Goal: Task Accomplishment & Management: Use online tool/utility

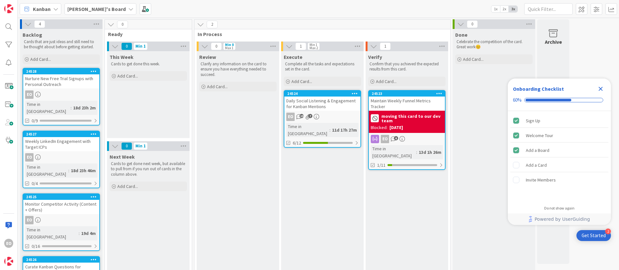
click at [343, 114] on div "EO 19 7" at bounding box center [322, 117] width 76 height 8
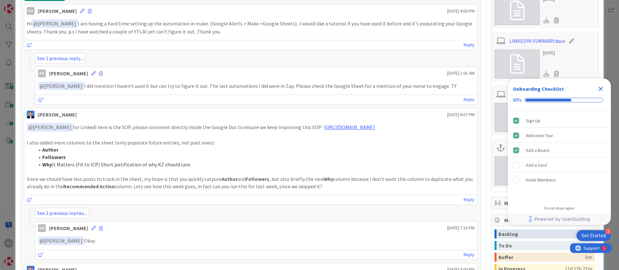
scroll to position [338, 0]
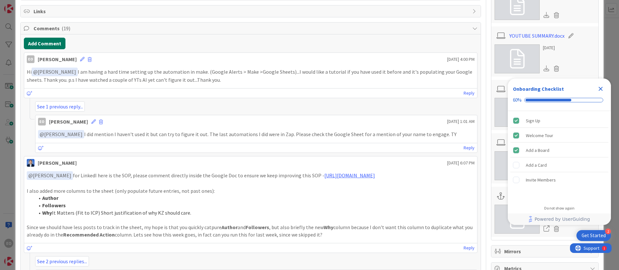
click at [43, 41] on button "Add Comment" at bounding box center [45, 44] width 42 height 12
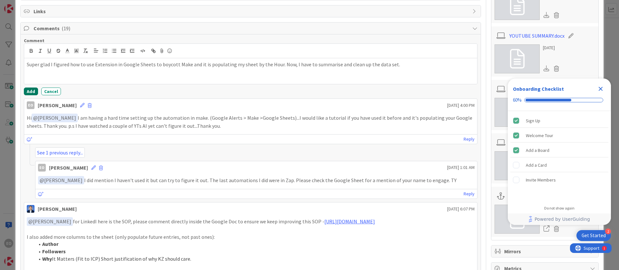
click at [27, 91] on button "Add" at bounding box center [31, 92] width 14 height 8
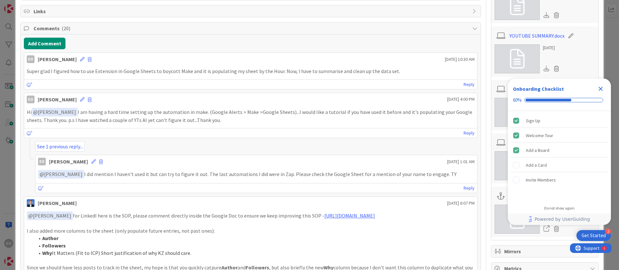
click at [601, 88] on icon "Close Checklist" at bounding box center [601, 89] width 4 height 4
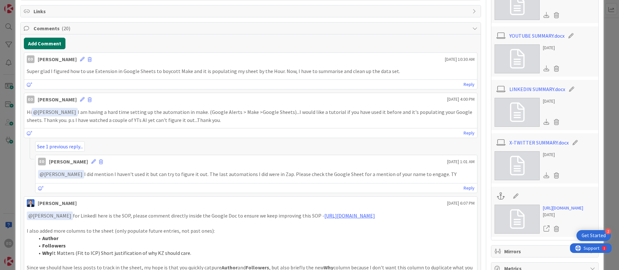
click at [34, 45] on button "Add Comment" at bounding box center [45, 44] width 42 height 12
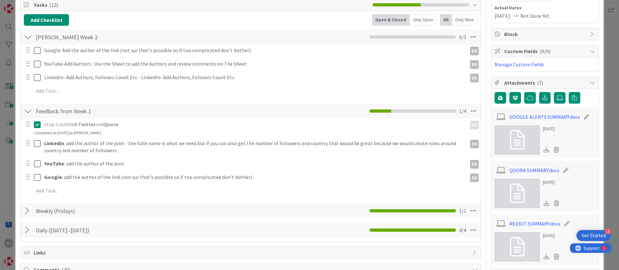
scroll to position [48, 0]
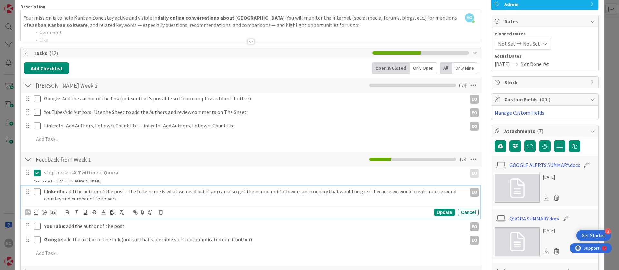
click at [37, 192] on icon at bounding box center [37, 192] width 7 height 8
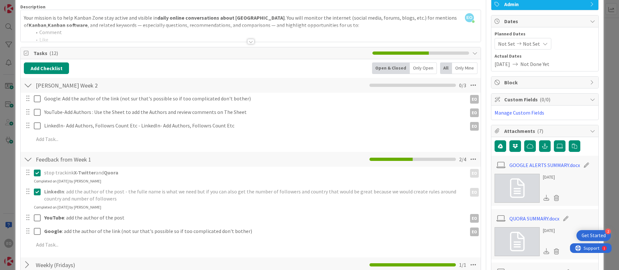
click at [33, 219] on div at bounding box center [33, 217] width 18 height 11
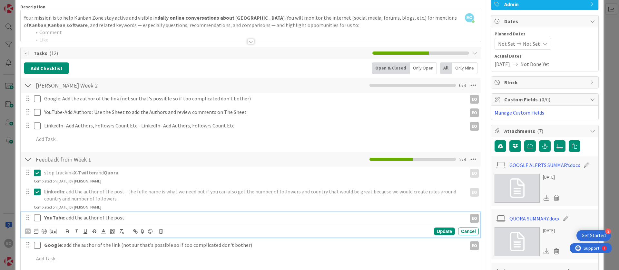
click at [36, 218] on icon at bounding box center [37, 218] width 7 height 8
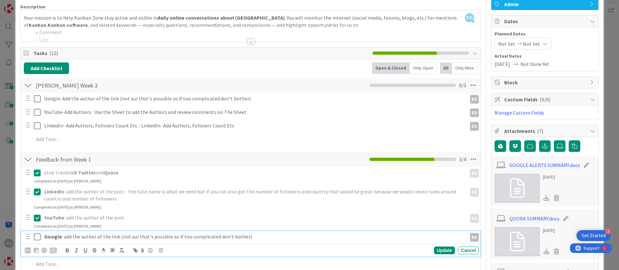
click at [35, 238] on icon at bounding box center [37, 237] width 7 height 8
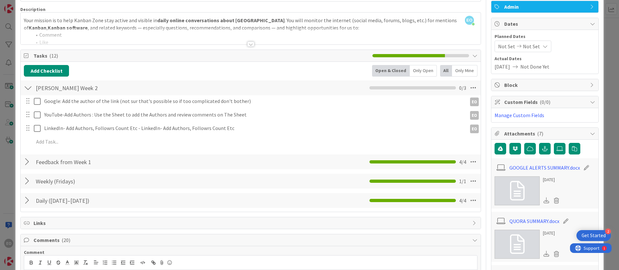
scroll to position [0, 0]
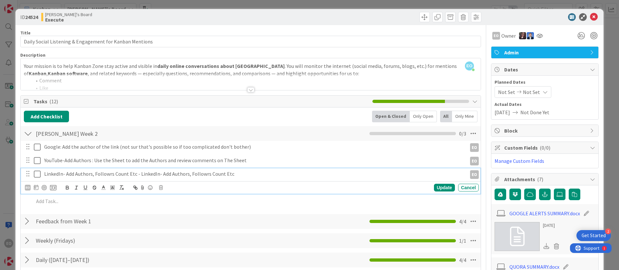
click at [241, 179] on div "LinkedIn- Add Authors, Followrs Count Etc - LinkedIn- Add Authors, Followrs Cou…" at bounding box center [254, 174] width 425 height 11
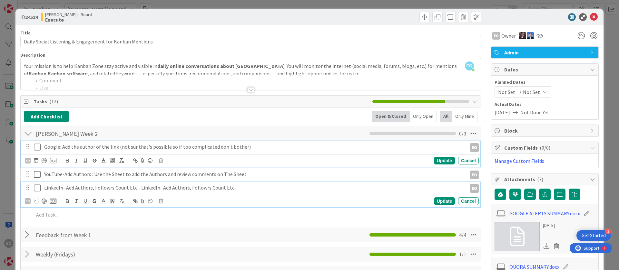
click at [125, 146] on p "Google: Add the author of the link (not sur that's possible so if too complicat…" at bounding box center [254, 146] width 420 height 7
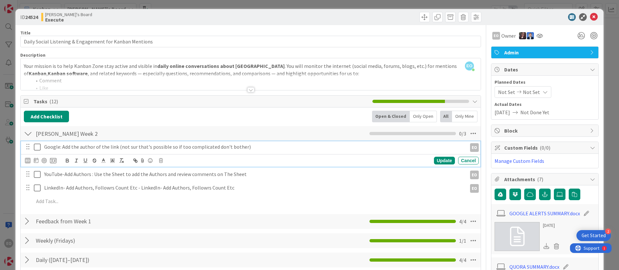
click at [125, 146] on p "Google: Add the author of the link (not sur that's possible so if too complicat…" at bounding box center [254, 146] width 420 height 7
click at [133, 148] on p "Google: Add the author of the link (not sur that's possible so if too complicat…" at bounding box center [254, 146] width 420 height 7
click at [134, 146] on p "Google: Add the author of the link (not sur that's possible so if too complicat…" at bounding box center [254, 146] width 420 height 7
click at [243, 146] on p "Google: Add the author of the link (not sure that's possible so if too complica…" at bounding box center [254, 146] width 420 height 7
click at [52, 114] on button "Add Checklist" at bounding box center [46, 117] width 45 height 12
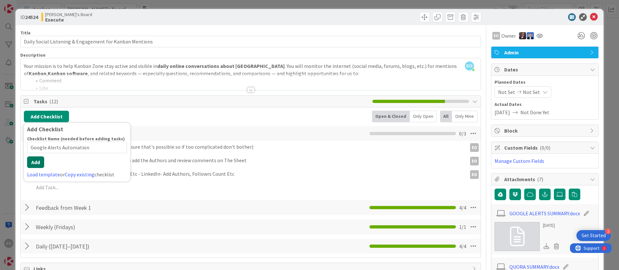
type input "Google Alerts Automation"
click at [36, 167] on button "Add" at bounding box center [35, 163] width 17 height 12
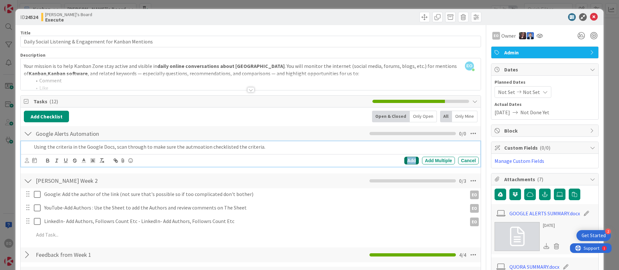
click at [404, 160] on div "Add" at bounding box center [411, 161] width 15 height 8
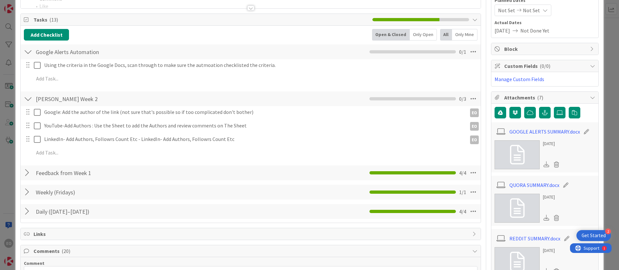
scroll to position [97, 0]
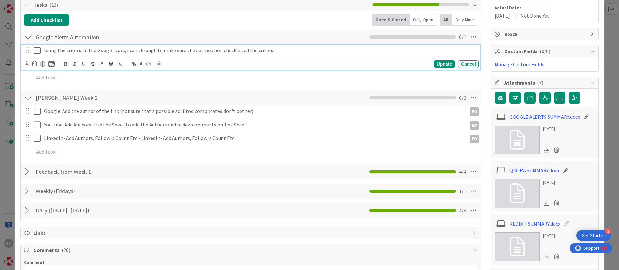
click at [291, 55] on div "Using the criteria in the Google Docs, scan through to make sure the autmoation…" at bounding box center [260, 50] width 437 height 11
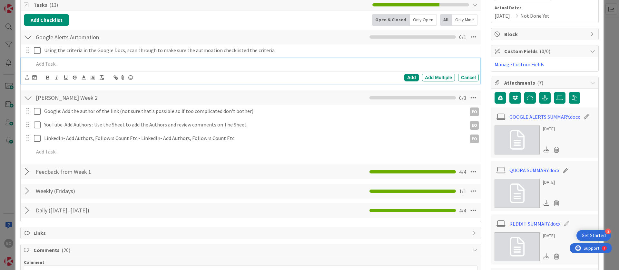
click at [86, 63] on p at bounding box center [255, 63] width 442 height 7
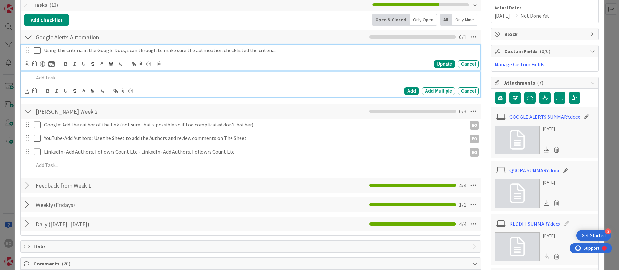
click at [289, 50] on p "Using the criteria in the Google Docs, scan through to make sure the autmoation…" at bounding box center [260, 50] width 432 height 7
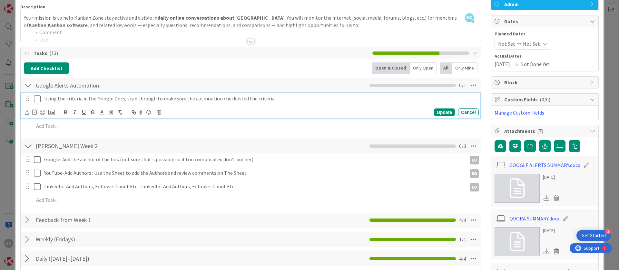
scroll to position [0, 0]
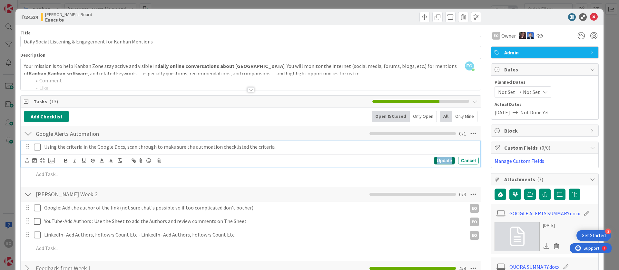
click at [434, 163] on div "Update" at bounding box center [444, 161] width 21 height 8
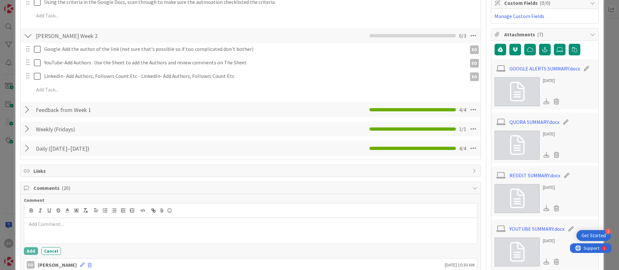
scroll to position [193, 0]
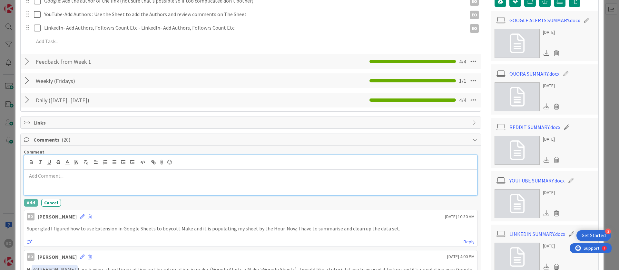
click at [50, 182] on div at bounding box center [250, 183] width 453 height 26
drag, startPoint x: 156, startPoint y: 182, endPoint x: 25, endPoint y: 180, distance: 130.6
click at [25, 180] on div "A bit of a concern with LinkedIn, LinkedIn" at bounding box center [250, 183] width 453 height 26
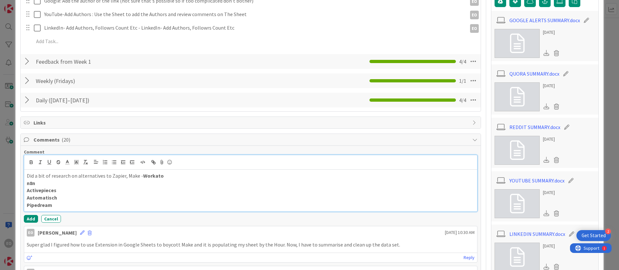
click at [143, 177] on strong "Workato" at bounding box center [153, 176] width 21 height 6
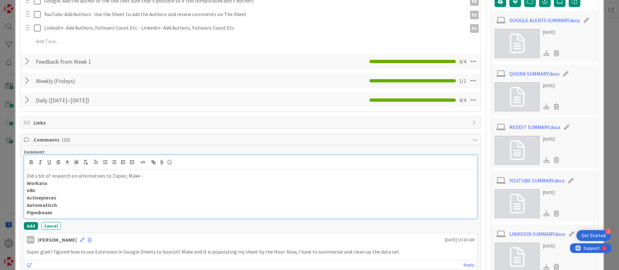
click at [27, 177] on p "Did a bit of research on alternatives to Zapier, Make -" at bounding box center [251, 175] width 448 height 7
click at [29, 226] on button "Add" at bounding box center [31, 226] width 14 height 8
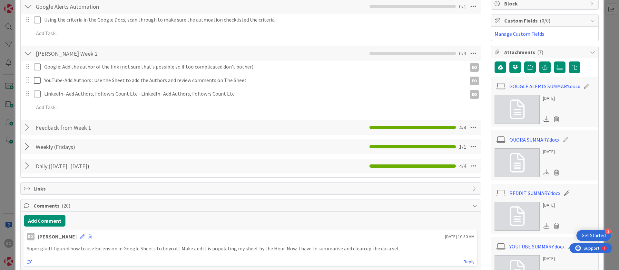
scroll to position [0, 0]
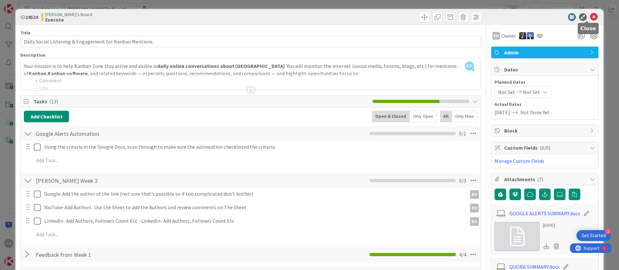
click at [590, 13] on icon at bounding box center [594, 17] width 8 height 8
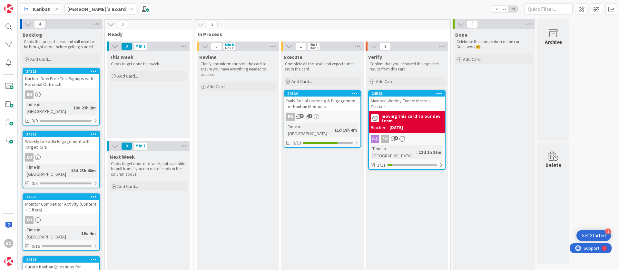
click at [343, 111] on link "24524 Daily Social Listening & Engagement for Kanban Mentions EO 21 7 Time in […" at bounding box center [322, 119] width 77 height 58
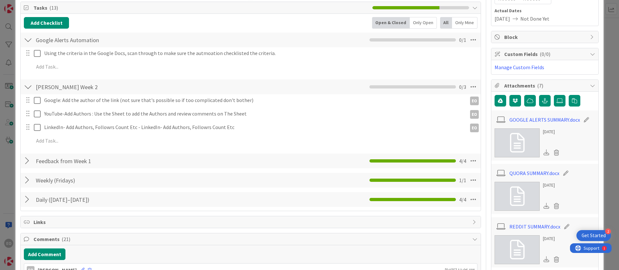
scroll to position [97, 0]
